Goal: Information Seeking & Learning: Learn about a topic

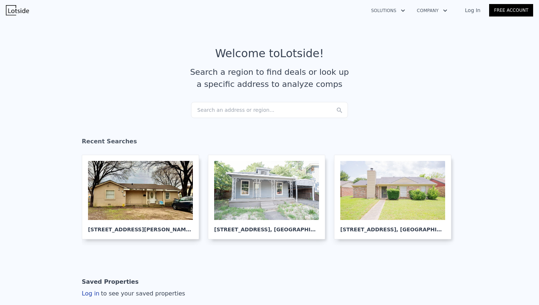
click at [223, 111] on div "Search an address or region..." at bounding box center [269, 110] width 157 height 16
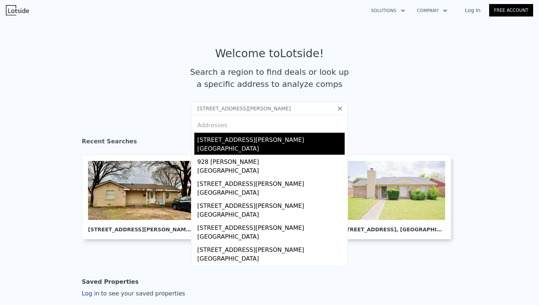
type input "[STREET_ADDRESS][PERSON_NAME]"
click at [211, 151] on div "[GEOGRAPHIC_DATA]" at bounding box center [270, 149] width 147 height 10
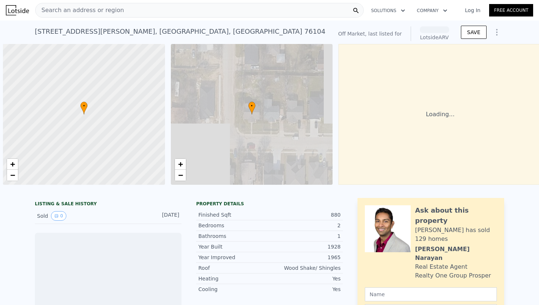
scroll to position [0, 3]
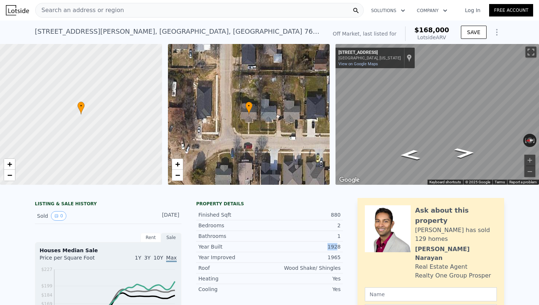
drag, startPoint x: 327, startPoint y: 246, endPoint x: 342, endPoint y: 246, distance: 15.0
click at [342, 246] on div "Year Built 1928" at bounding box center [269, 247] width 147 height 10
click at [311, 252] on div "Year Improved 1965" at bounding box center [269, 257] width 147 height 11
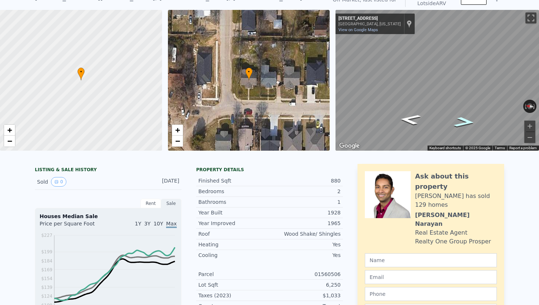
click at [462, 122] on icon "Go South, Argyle Ave" at bounding box center [464, 121] width 39 height 15
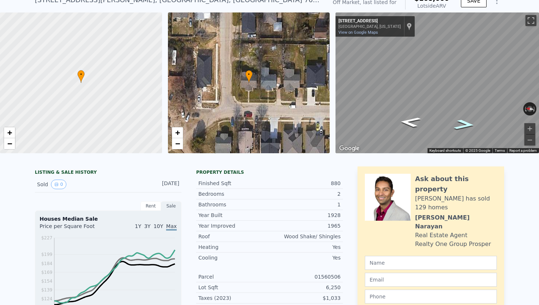
click at [463, 117] on icon "Go South, Argyle Ave" at bounding box center [464, 124] width 39 height 15
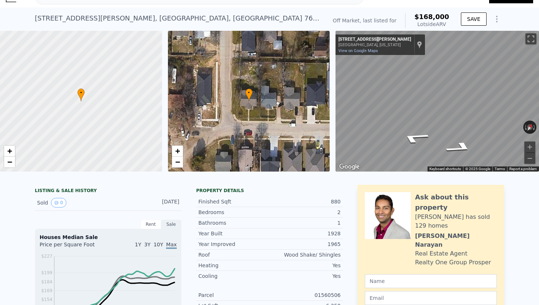
scroll to position [0, 0]
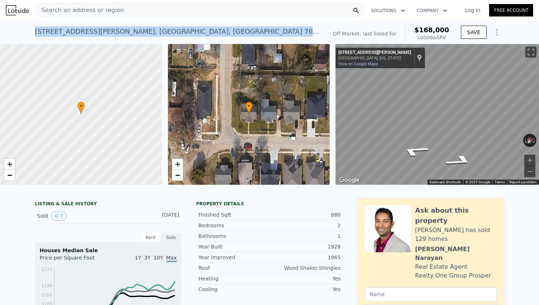
drag, startPoint x: 32, startPoint y: 29, endPoint x: 195, endPoint y: 30, distance: 162.8
click at [195, 30] on div "[STREET_ADDRESS][PERSON_NAME] No sales on record (~ARV $168k ) Off Market, last…" at bounding box center [269, 32] width 539 height 23
copy div "[STREET_ADDRESS][PERSON_NAME]"
